Goal: Navigation & Orientation: Find specific page/section

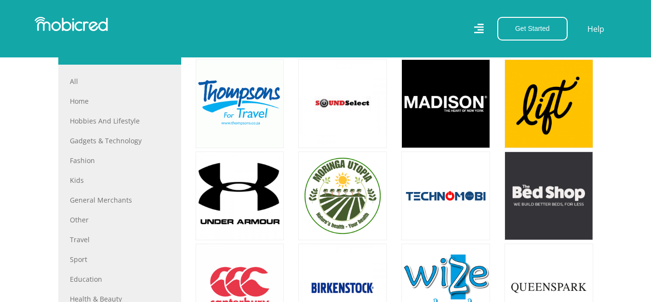
scroll to position [433, 0]
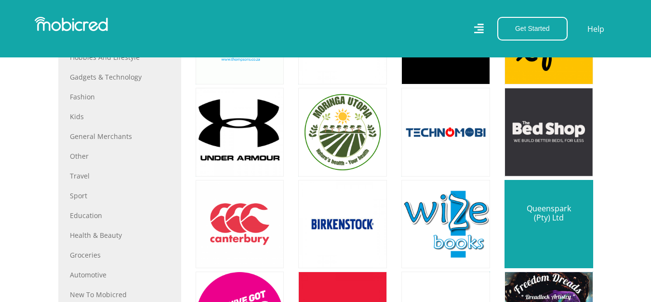
click at [528, 222] on link at bounding box center [549, 224] width 104 height 104
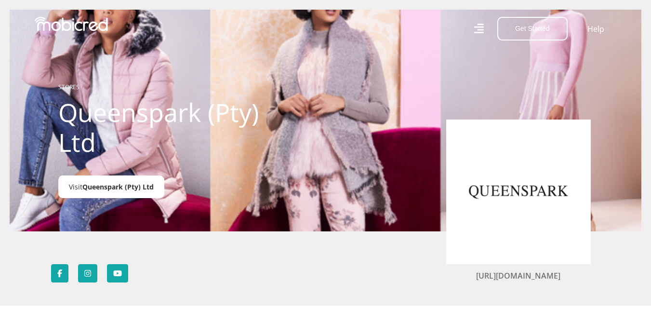
click at [111, 190] on span "Queenspark (Pty) Ltd" at bounding box center [117, 186] width 71 height 9
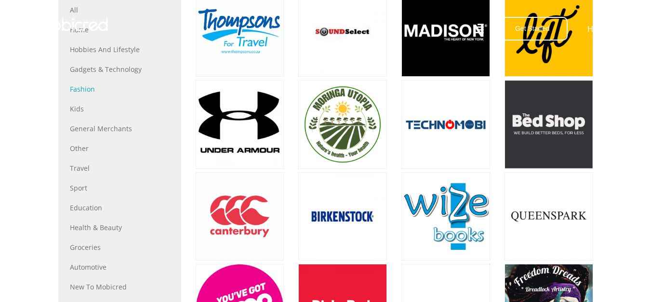
scroll to position [433, 0]
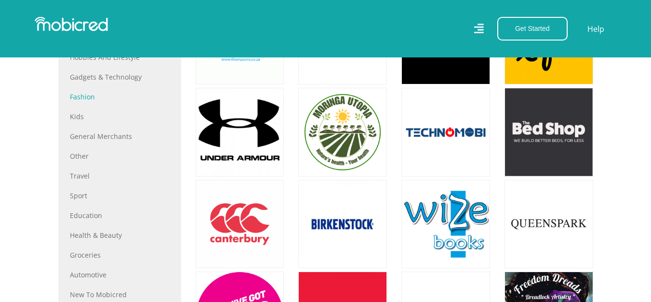
click at [83, 95] on link "Fashion" at bounding box center [120, 97] width 100 height 10
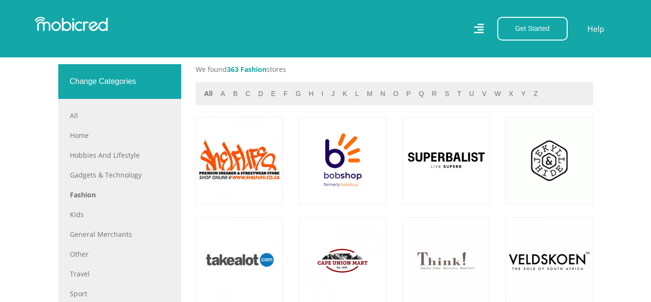
scroll to position [337, 0]
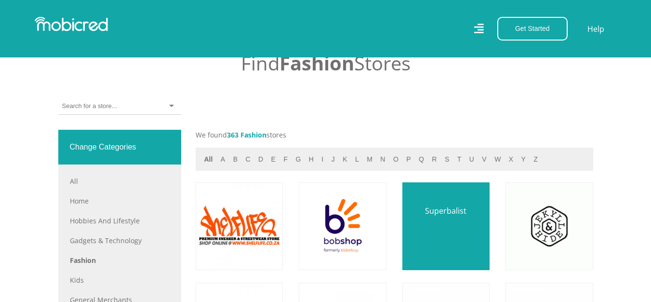
click at [454, 214] on link at bounding box center [445, 225] width 103 height 103
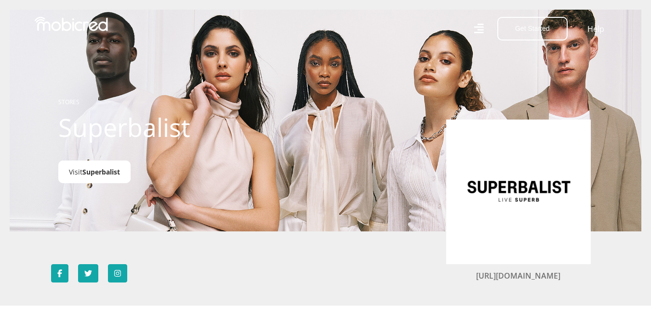
click at [101, 172] on span "Superbalist" at bounding box center [101, 171] width 38 height 9
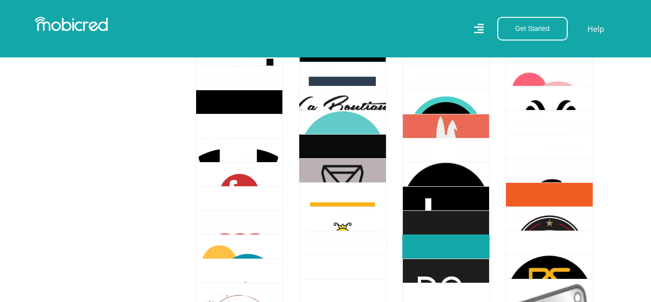
scroll to position [482, 0]
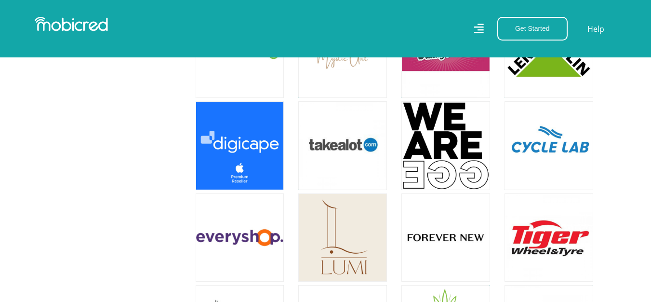
scroll to position [1204, 0]
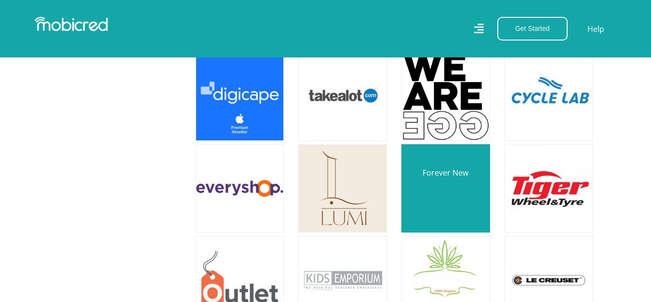
click at [455, 183] on link at bounding box center [446, 188] width 104 height 104
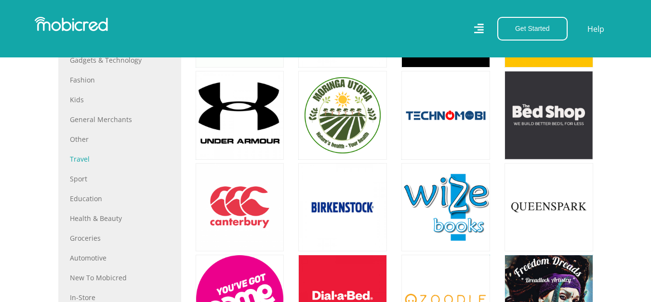
scroll to position [433, 0]
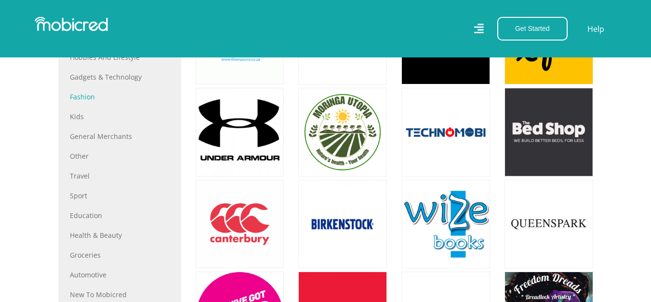
click at [79, 93] on link "Fashion" at bounding box center [120, 97] width 100 height 10
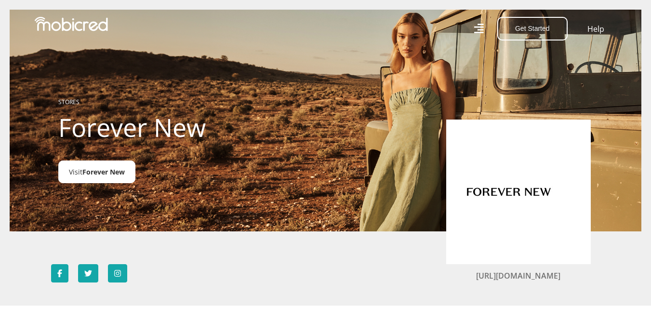
click at [113, 172] on span "Forever New" at bounding box center [103, 171] width 42 height 9
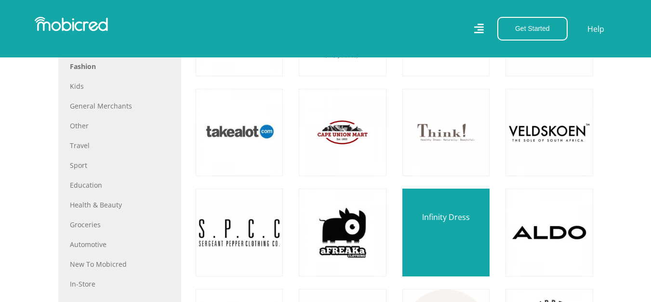
scroll to position [530, 0]
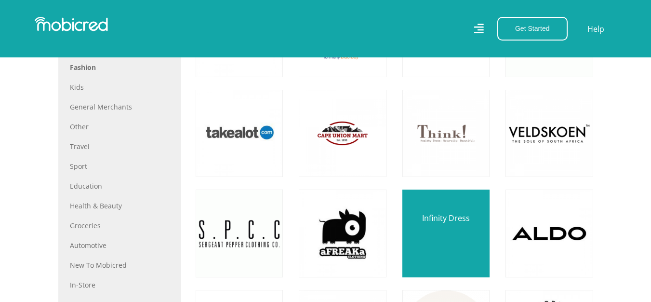
click at [454, 239] on link at bounding box center [445, 233] width 103 height 103
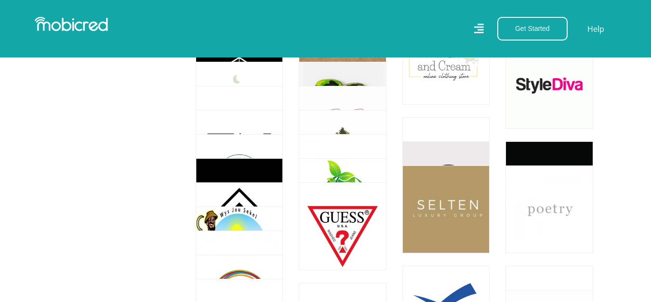
scroll to position [6550, 0]
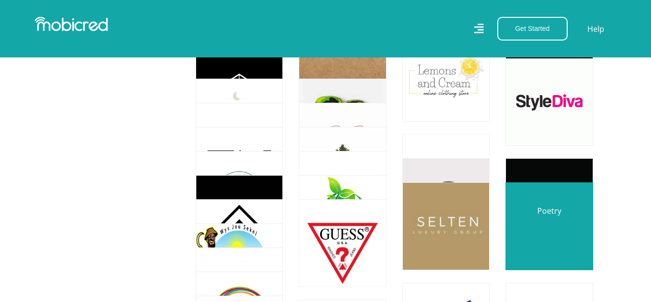
click at [536, 221] on link at bounding box center [549, 225] width 103 height 103
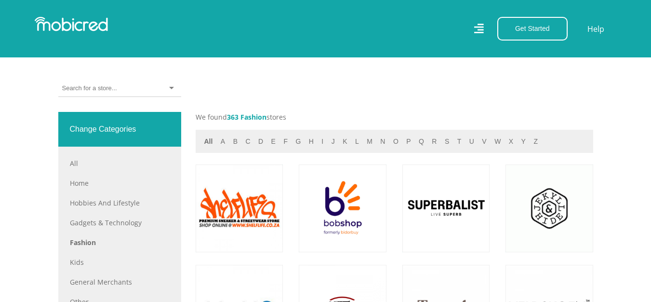
scroll to position [385, 0]
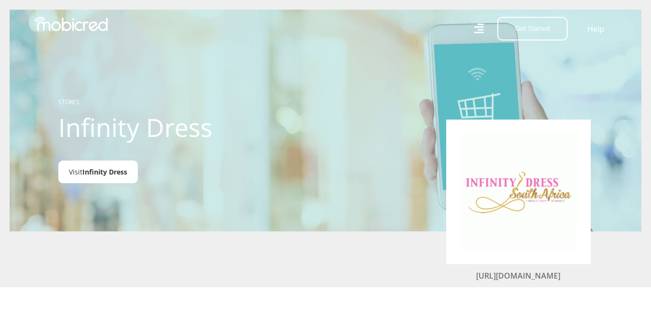
click at [117, 173] on span "Infinity Dress" at bounding box center [104, 171] width 45 height 9
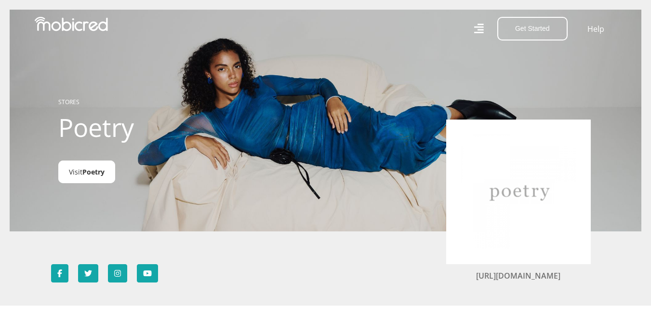
click at [82, 166] on link "Visit Poetry" at bounding box center [86, 171] width 57 height 23
